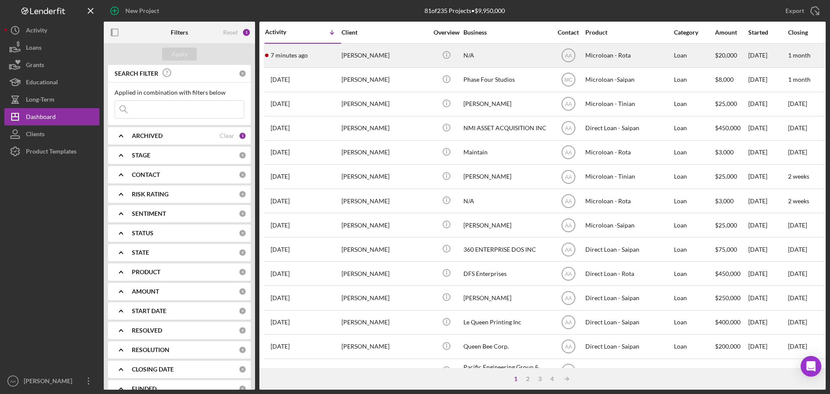
click at [367, 60] on div "[PERSON_NAME]" at bounding box center [384, 55] width 86 height 23
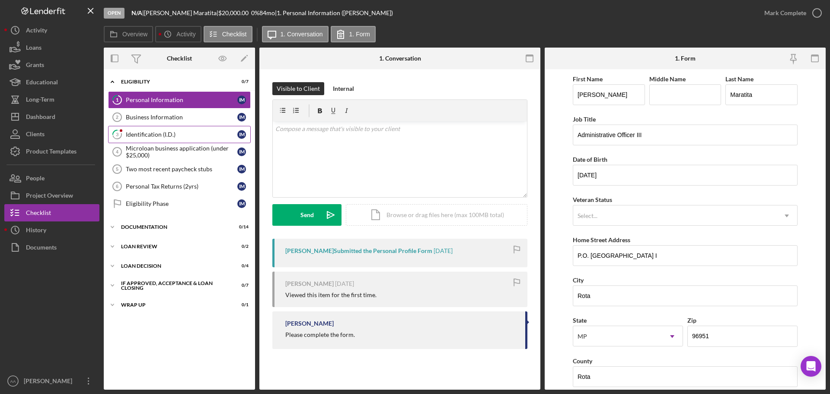
click at [207, 135] on div "Identification (I.D.)" at bounding box center [182, 134] width 112 height 7
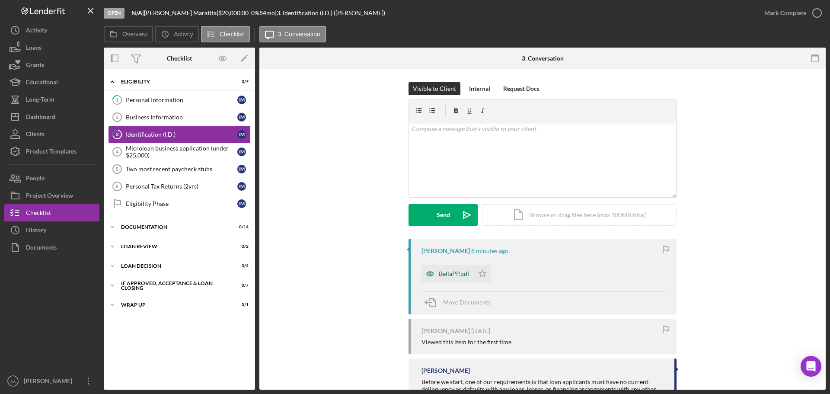
click at [444, 274] on div "BellaPP.pdf" at bounding box center [454, 273] width 31 height 7
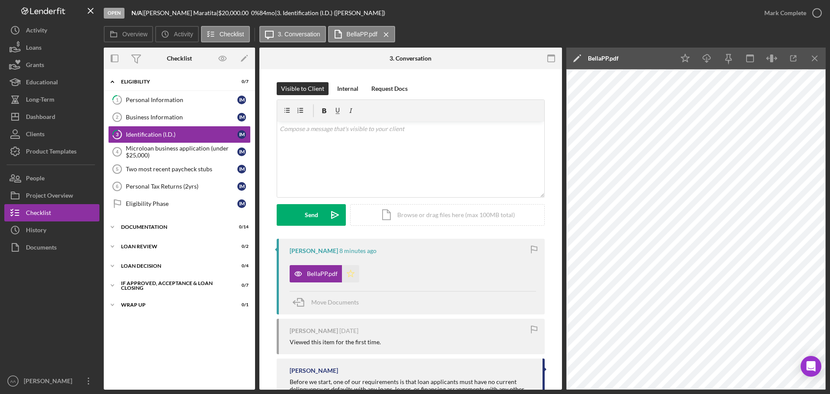
click at [352, 277] on icon "Icon/Star" at bounding box center [350, 273] width 17 height 17
click at [817, 12] on icon "button" at bounding box center [817, 13] width 22 height 22
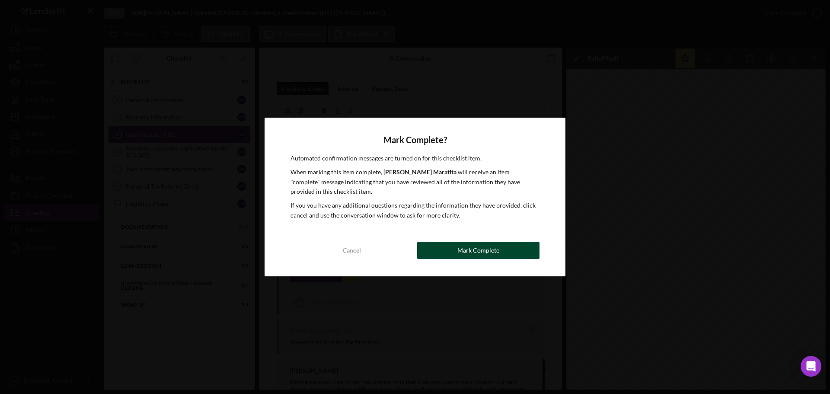
click at [475, 255] on div "Mark Complete" at bounding box center [478, 250] width 42 height 17
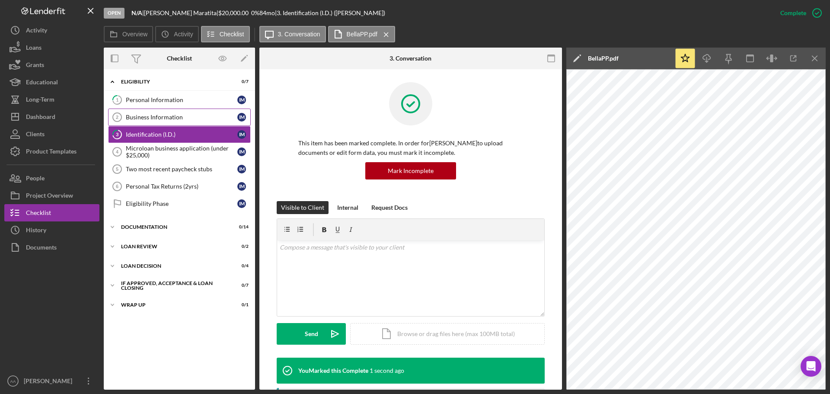
click at [180, 120] on div "Business Information" at bounding box center [182, 117] width 112 height 7
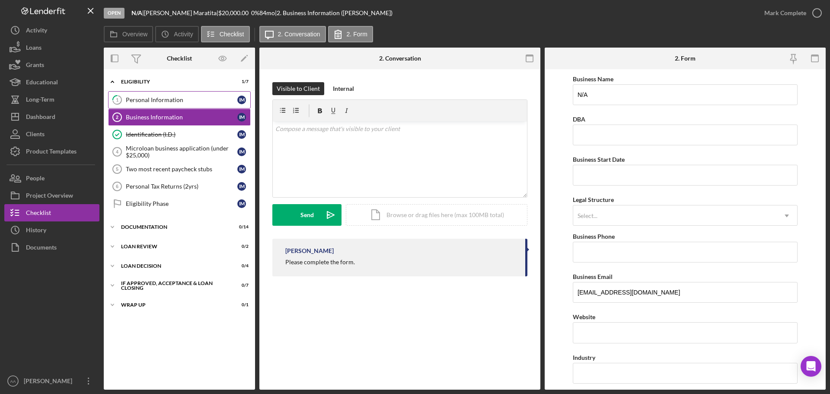
click at [188, 94] on link "1 Personal Information I M" at bounding box center [179, 99] width 143 height 17
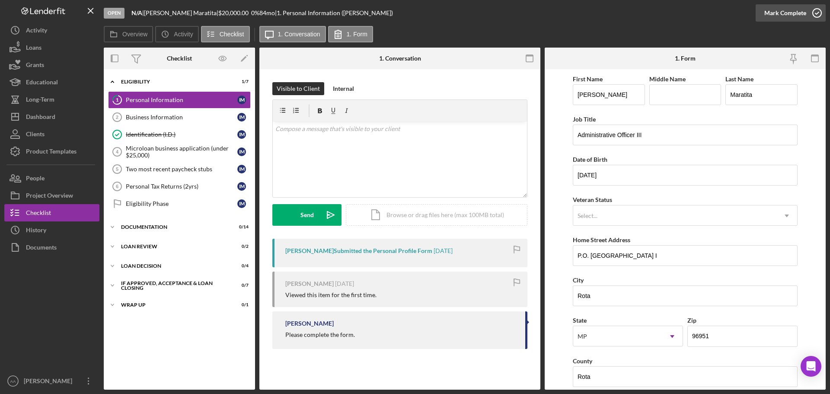
click at [815, 16] on icon "button" at bounding box center [817, 13] width 22 height 22
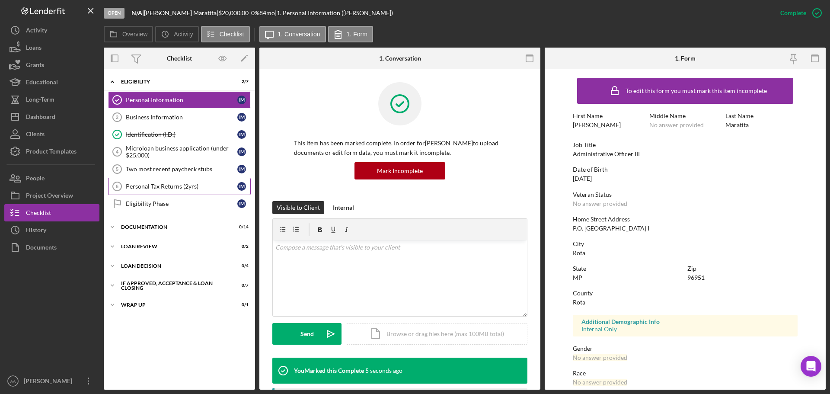
click at [159, 180] on link "Personal Tax Returns (2yrs) 6 Personal Tax Returns (2yrs) I M" at bounding box center [179, 186] width 143 height 17
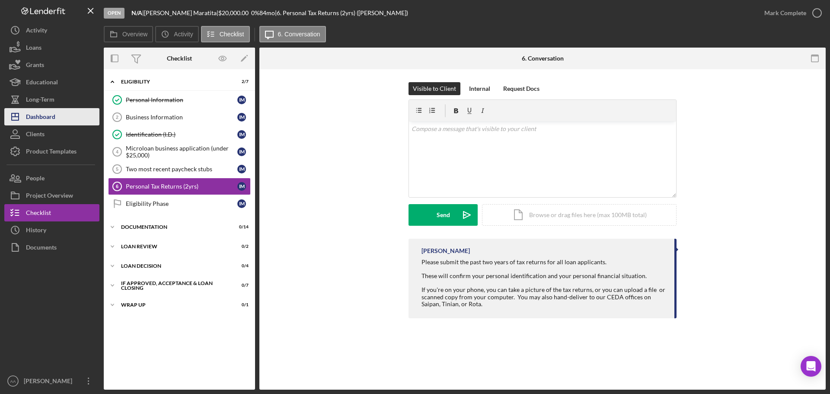
click at [41, 124] on div "Dashboard" at bounding box center [40, 117] width 29 height 19
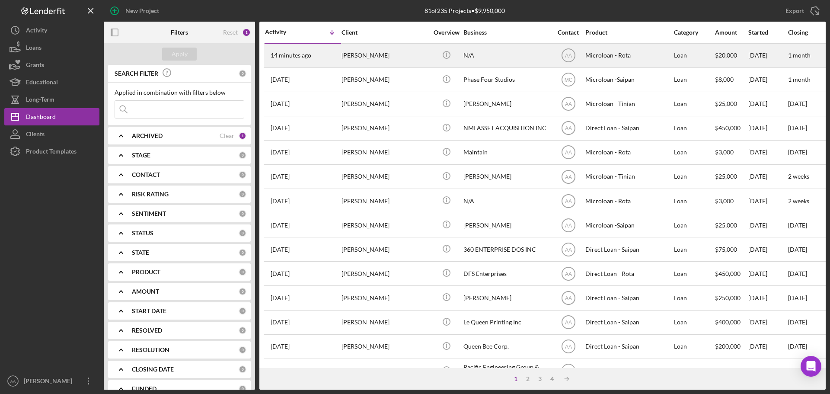
click at [330, 55] on div "14 minutes ago Isabella Maratita" at bounding box center [303, 55] width 76 height 23
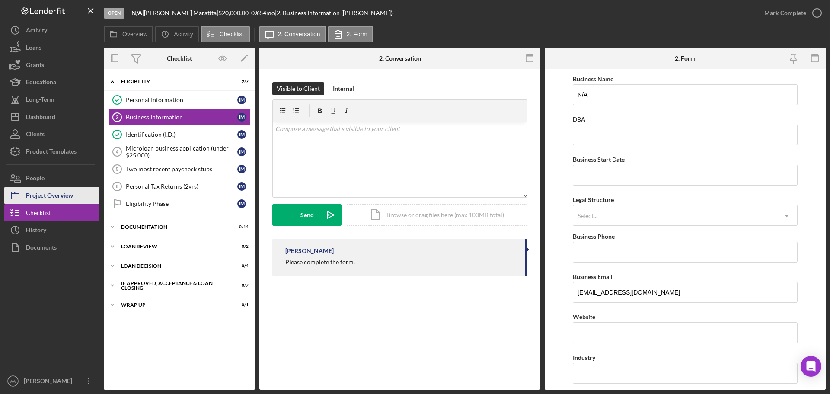
click at [43, 195] on div "Project Overview" at bounding box center [49, 196] width 47 height 19
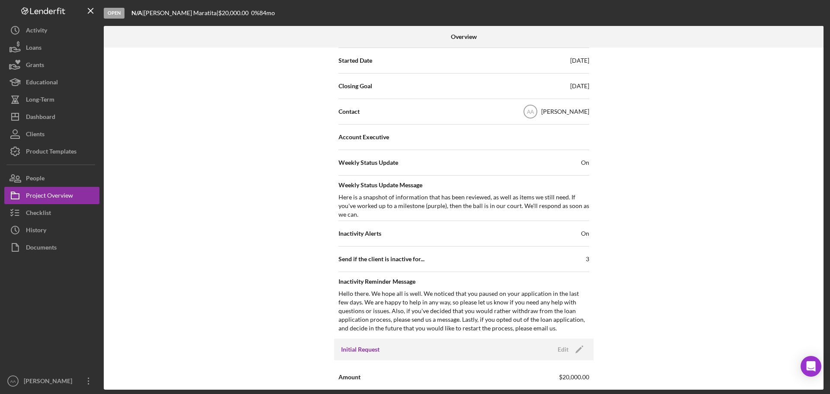
scroll to position [389, 0]
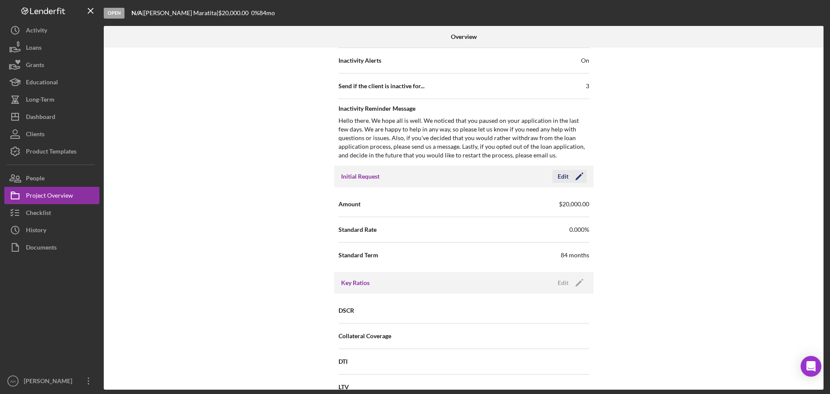
click at [564, 180] on div "Edit" at bounding box center [563, 176] width 11 height 13
drag, startPoint x: 540, startPoint y: 207, endPoint x: 367, endPoint y: 207, distance: 173.3
click at [367, 206] on div "Amount $20,000" at bounding box center [463, 204] width 251 height 22
click at [566, 177] on div "Save" at bounding box center [572, 176] width 12 height 13
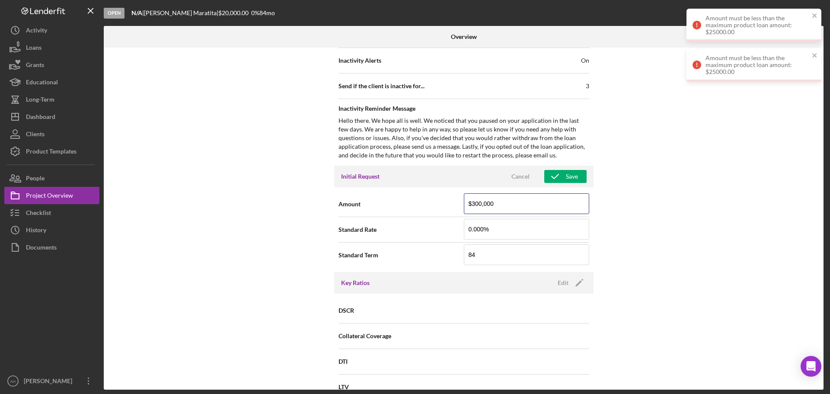
drag, startPoint x: 519, startPoint y: 201, endPoint x: 412, endPoint y: 205, distance: 107.7
click at [412, 205] on div "Amount $300,000" at bounding box center [463, 204] width 251 height 22
type input "$3,000"
click at [577, 176] on button "Save" at bounding box center [565, 176] width 42 height 13
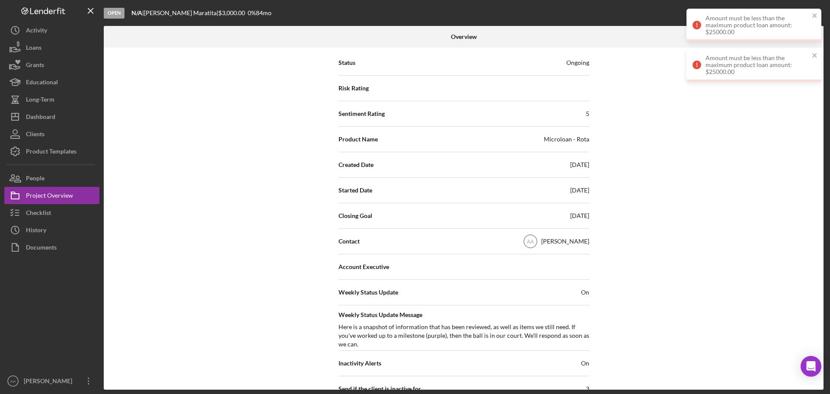
scroll to position [0, 0]
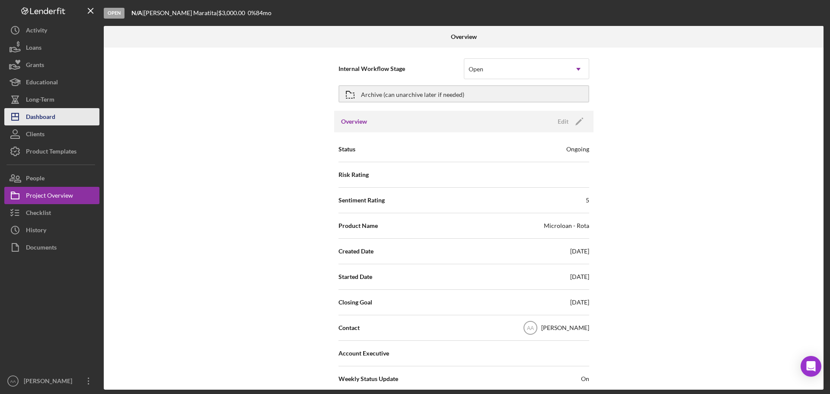
click at [60, 115] on button "Icon/Dashboard Dashboard" at bounding box center [51, 116] width 95 height 17
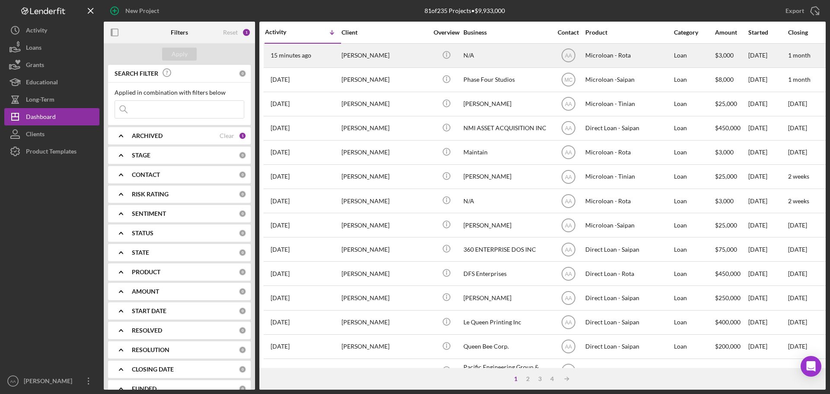
click at [296, 63] on div "15 minutes ago Isabella Maratita" at bounding box center [303, 55] width 76 height 23
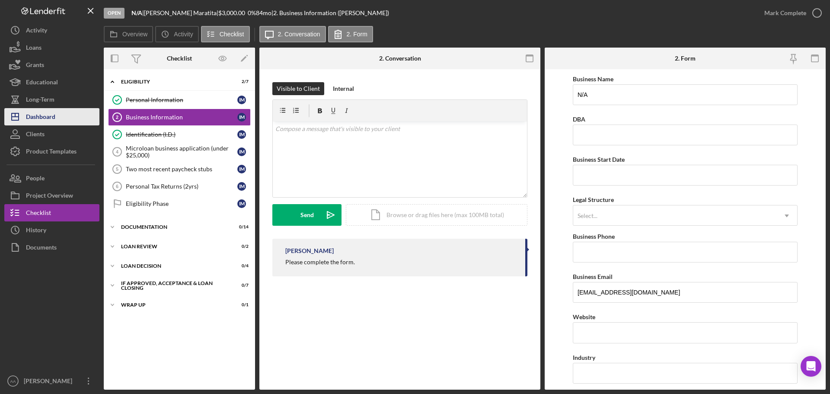
click at [46, 118] on div "Dashboard" at bounding box center [40, 117] width 29 height 19
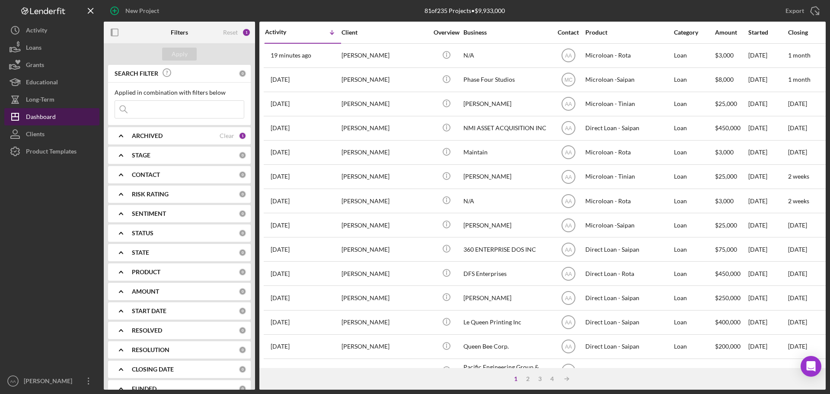
click at [76, 114] on button "Icon/Dashboard Dashboard" at bounding box center [51, 116] width 95 height 17
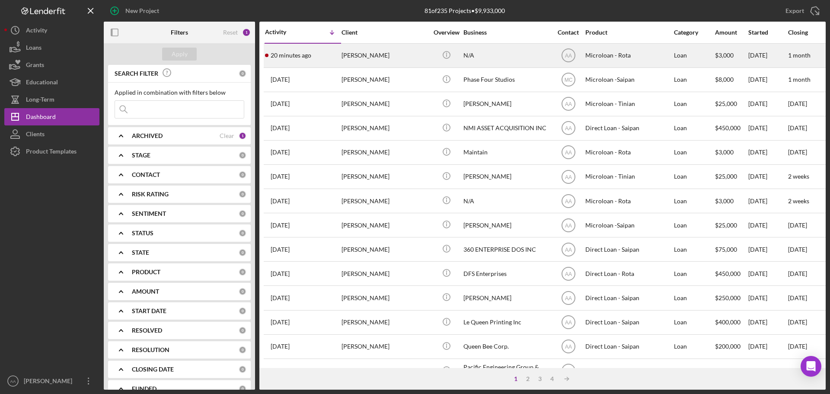
click at [356, 52] on div "[PERSON_NAME]" at bounding box center [384, 55] width 86 height 23
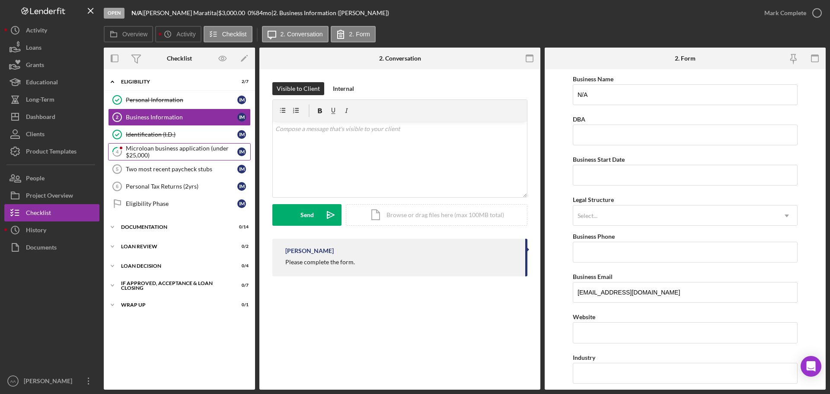
click at [197, 153] on div "Microloan business application (under $25,000)" at bounding box center [182, 152] width 112 height 14
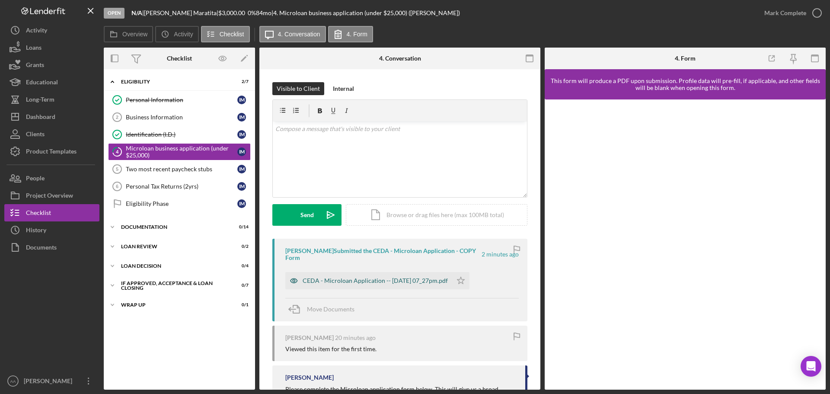
click at [360, 280] on div "CEDA - Microloan Application -- 2025-08-10 07_27pm.pdf" at bounding box center [375, 280] width 145 height 7
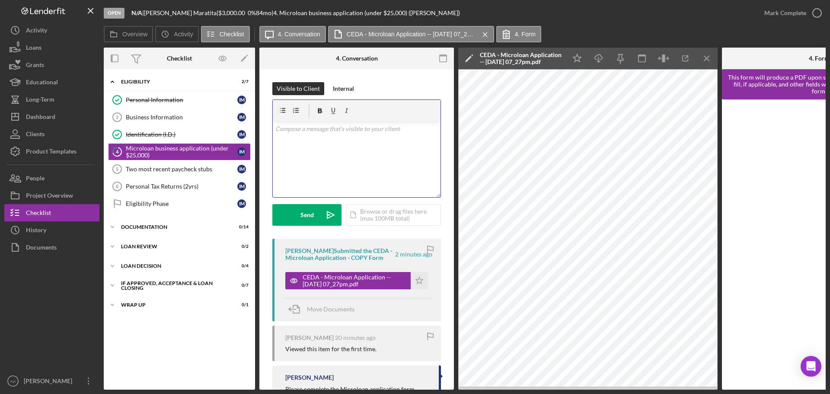
click at [349, 151] on div "v Color teal Color pink Remove color Add row above Add row below Add column bef…" at bounding box center [357, 159] width 168 height 76
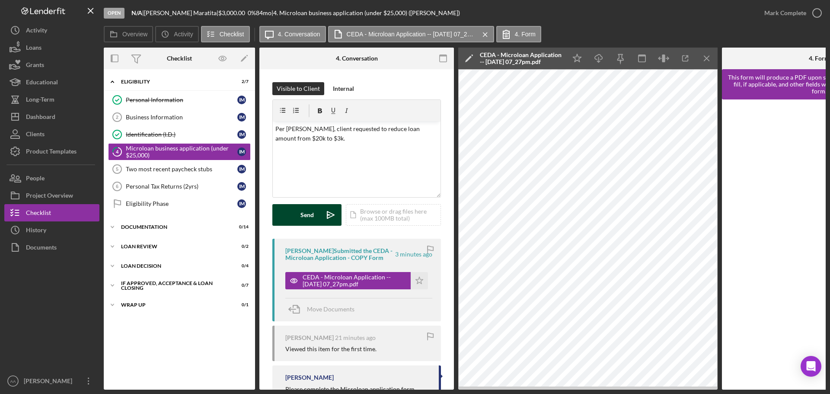
click at [319, 208] on button "Send Icon/icon-invite-send" at bounding box center [306, 215] width 69 height 22
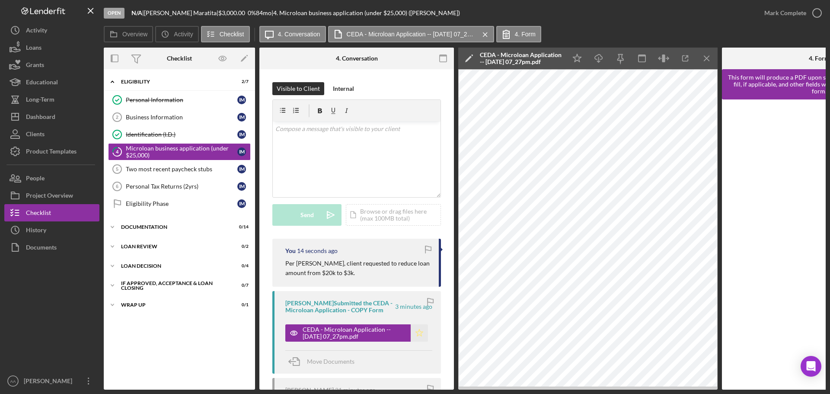
click at [416, 335] on polygon "button" at bounding box center [419, 332] width 7 height 7
